Goal: Communication & Community: Answer question/provide support

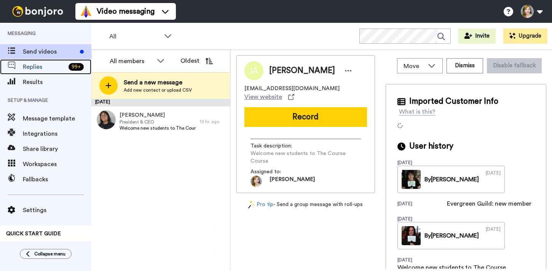
click at [56, 68] on span "Replies" at bounding box center [44, 66] width 43 height 9
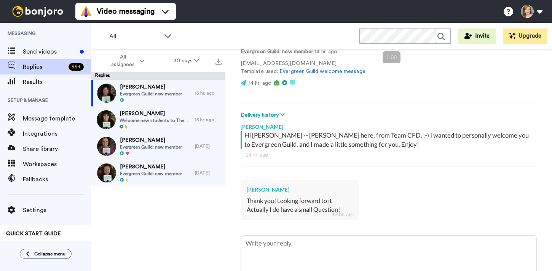
scroll to position [103, 0]
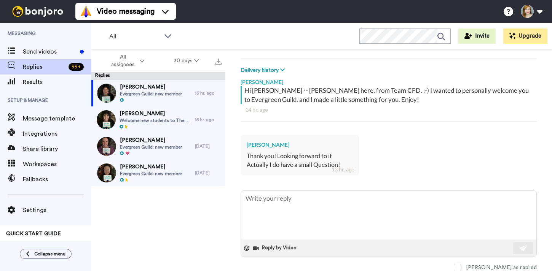
type textarea "x"
